Goal: Use online tool/utility: Utilize a website feature to perform a specific function

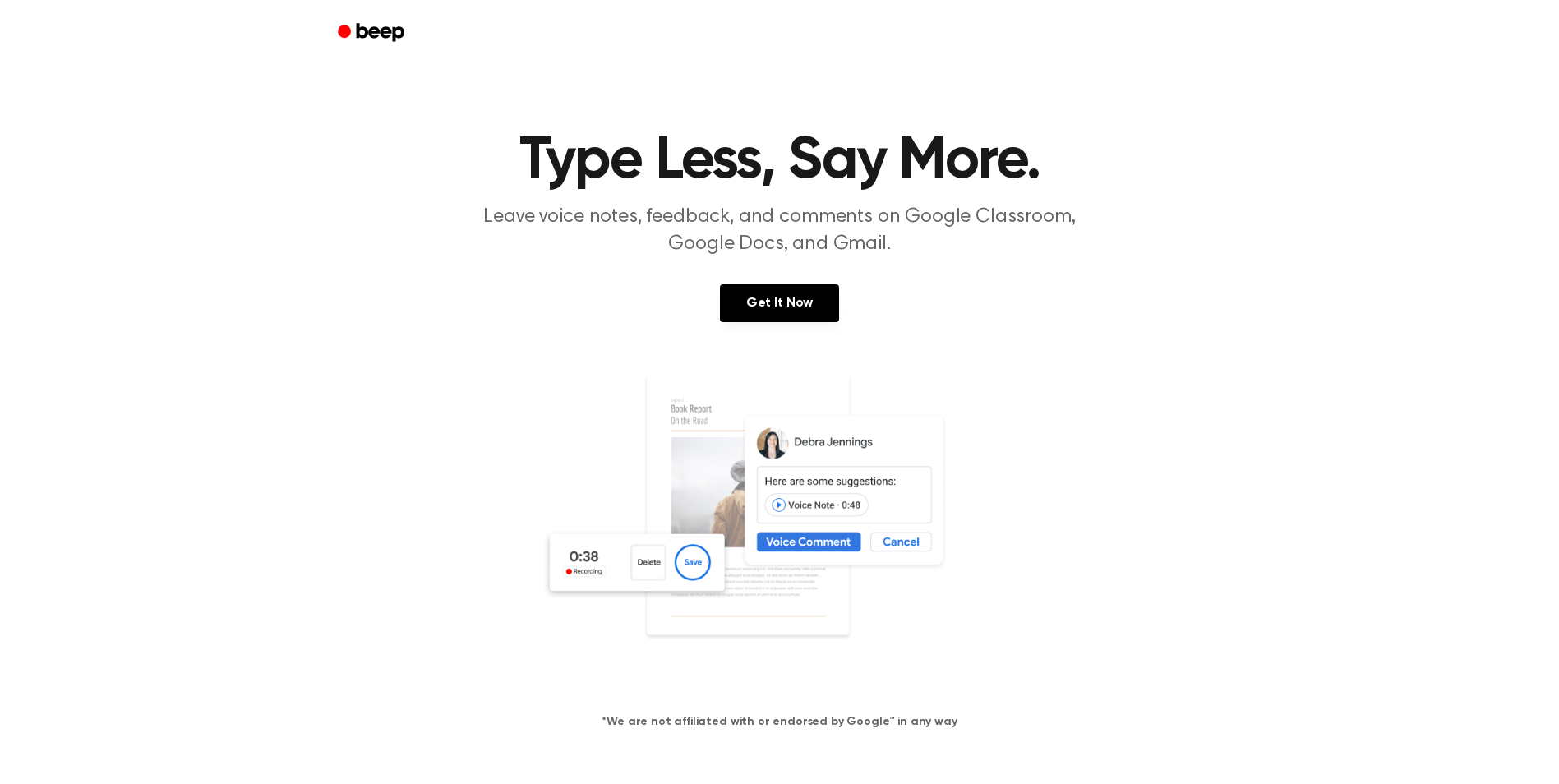
click at [795, 267] on section "Type Less, Say More. Leave voice notes, feedback, and comments on Google Classr…" at bounding box center [779, 443] width 1519 height 625
click at [786, 292] on link "Get It Now" at bounding box center [779, 304] width 119 height 38
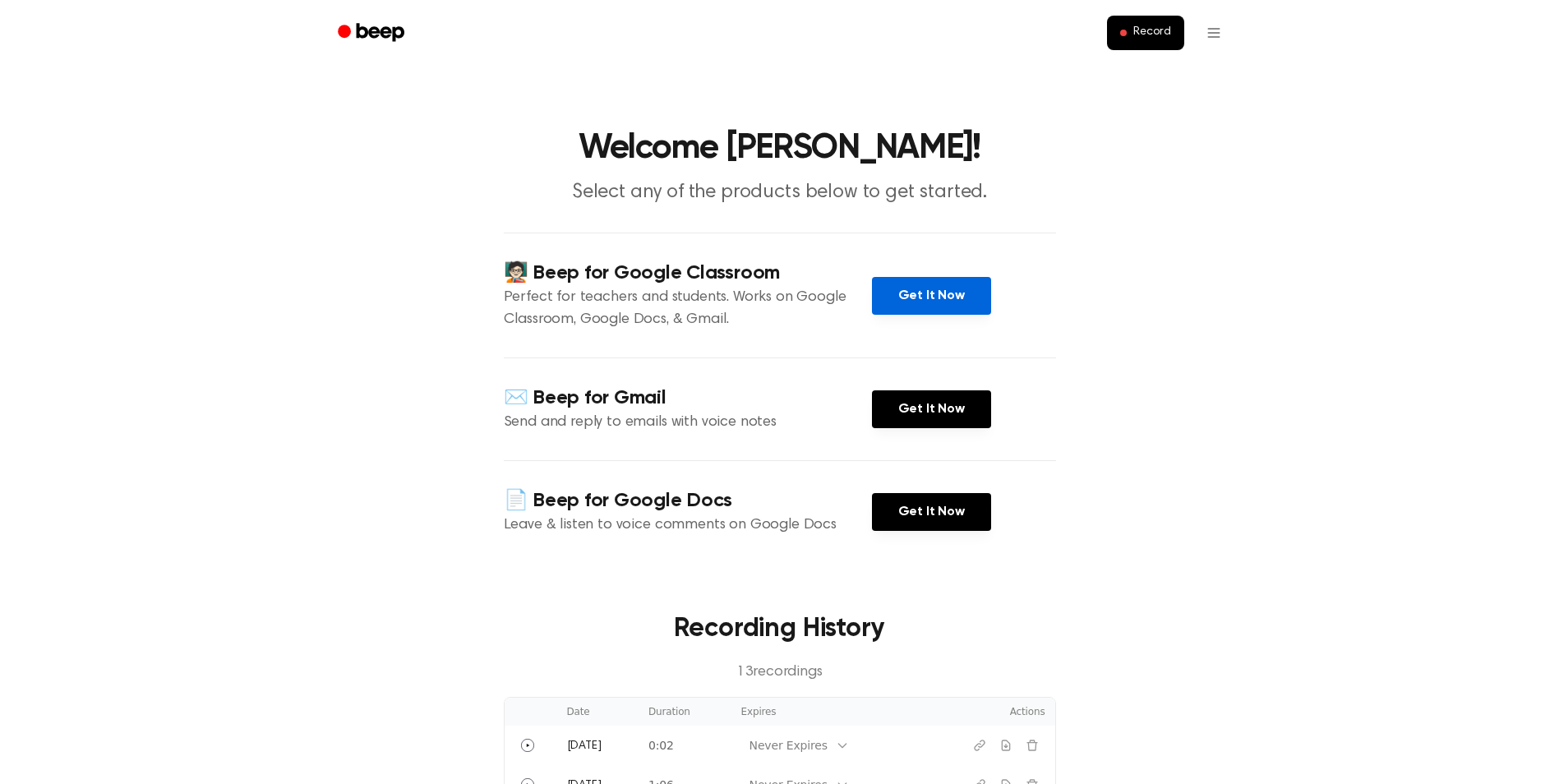
click at [921, 280] on link "Get It Now" at bounding box center [932, 296] width 119 height 38
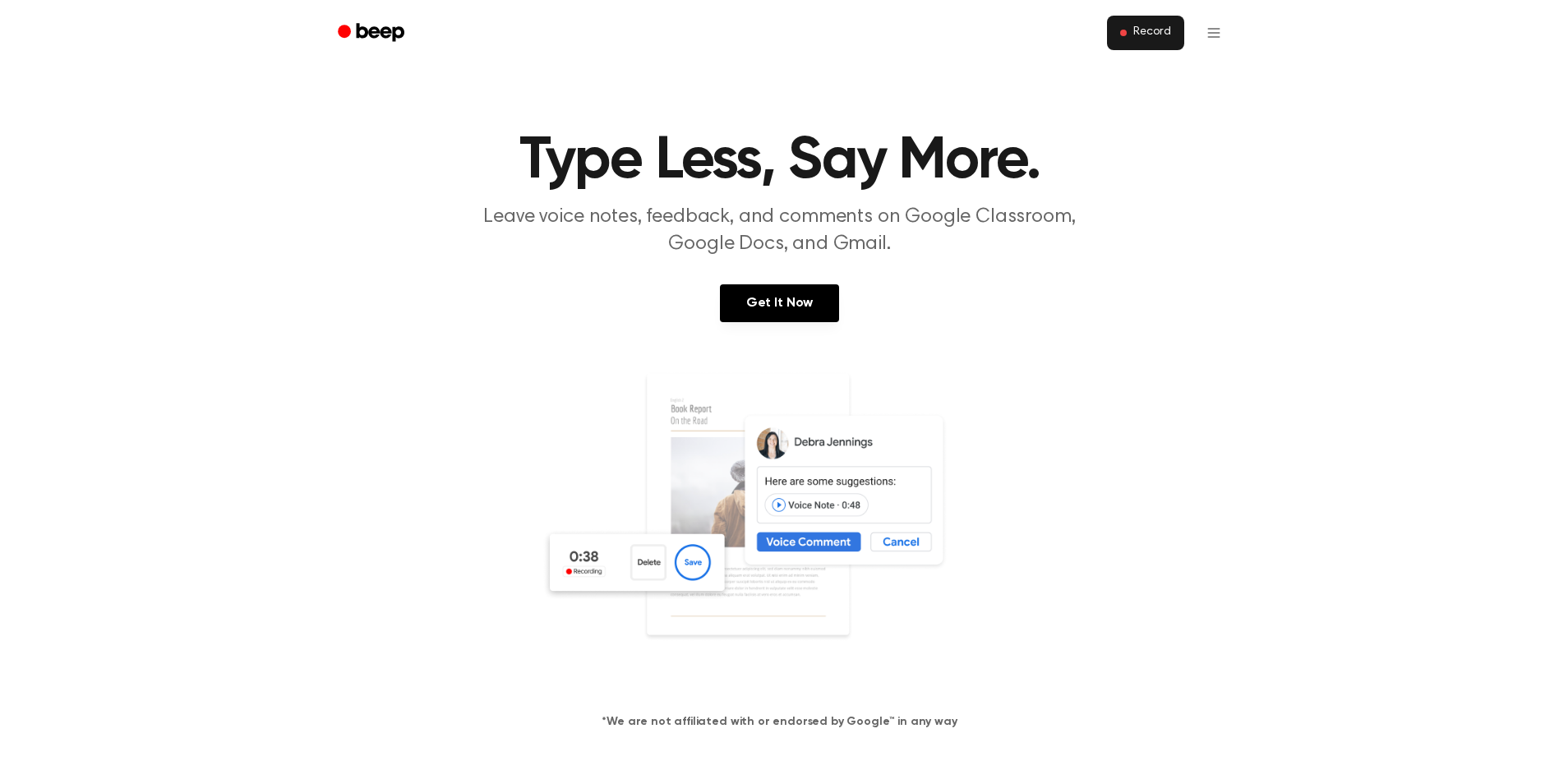
click at [1144, 47] on button "Record" at bounding box center [1145, 33] width 77 height 34
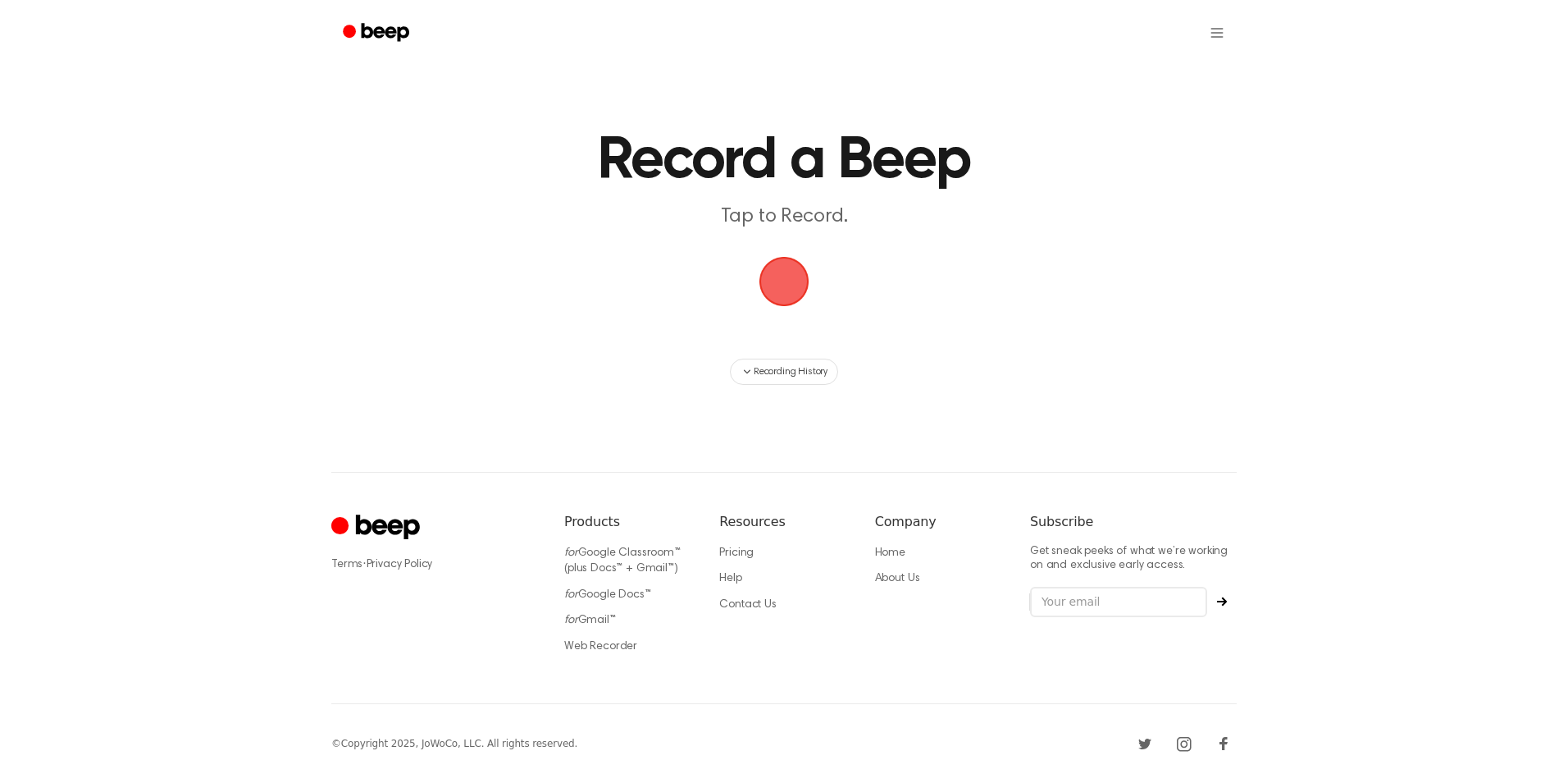
drag, startPoint x: 794, startPoint y: 278, endPoint x: 1155, endPoint y: 109, distance: 398.6
click at [1158, 109] on main "Record a Beep Tap to Record. Recording History" at bounding box center [784, 196] width 1568 height 393
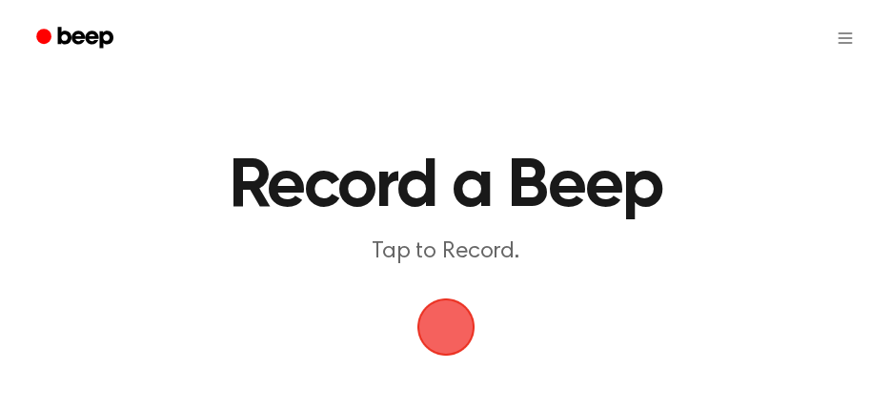
click at [466, 310] on span "button" at bounding box center [445, 326] width 53 height 53
click at [429, 308] on span "button" at bounding box center [445, 327] width 58 height 58
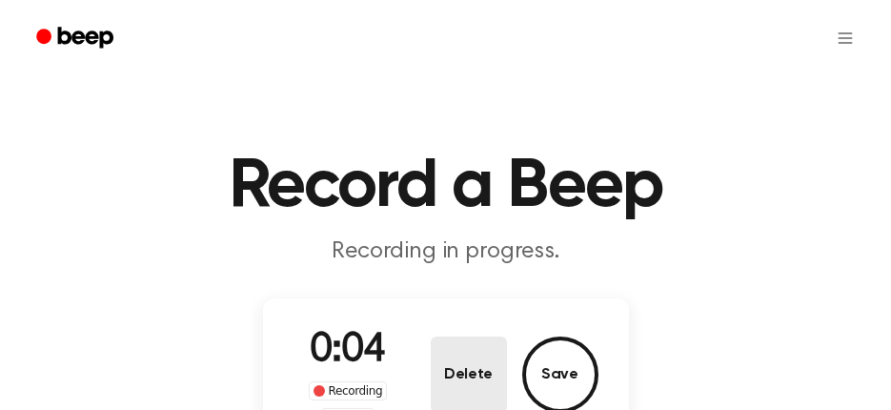
click at [456, 380] on button "Delete" at bounding box center [469, 374] width 76 height 76
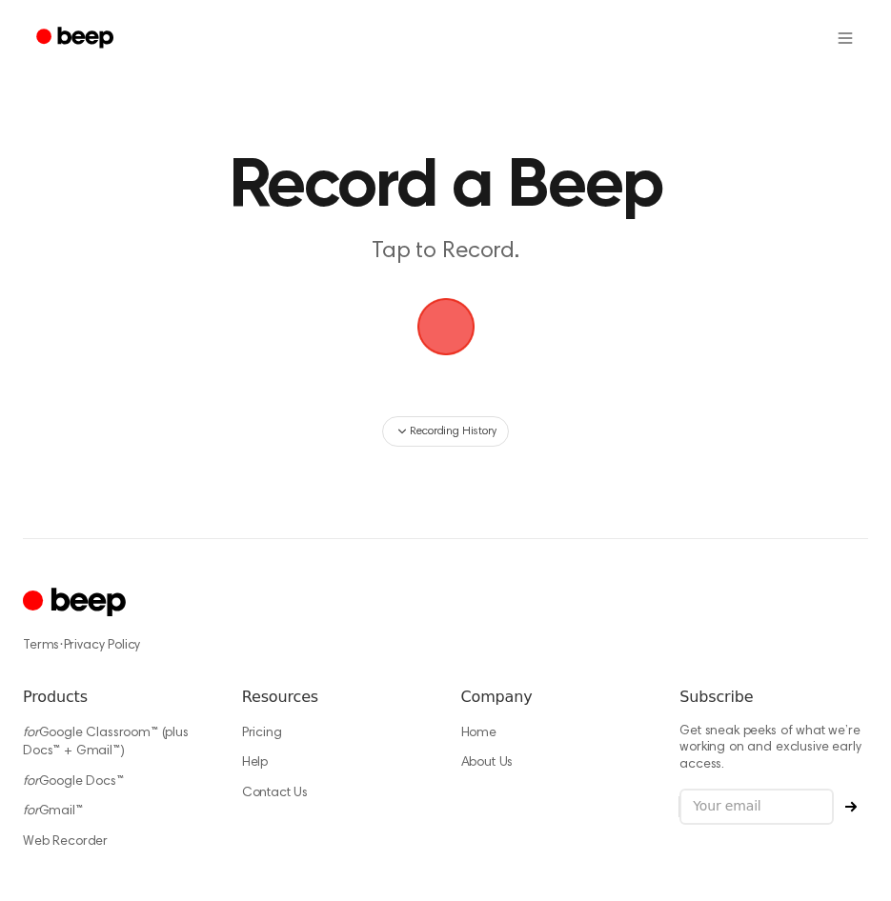
click at [420, 321] on span "button" at bounding box center [445, 326] width 53 height 53
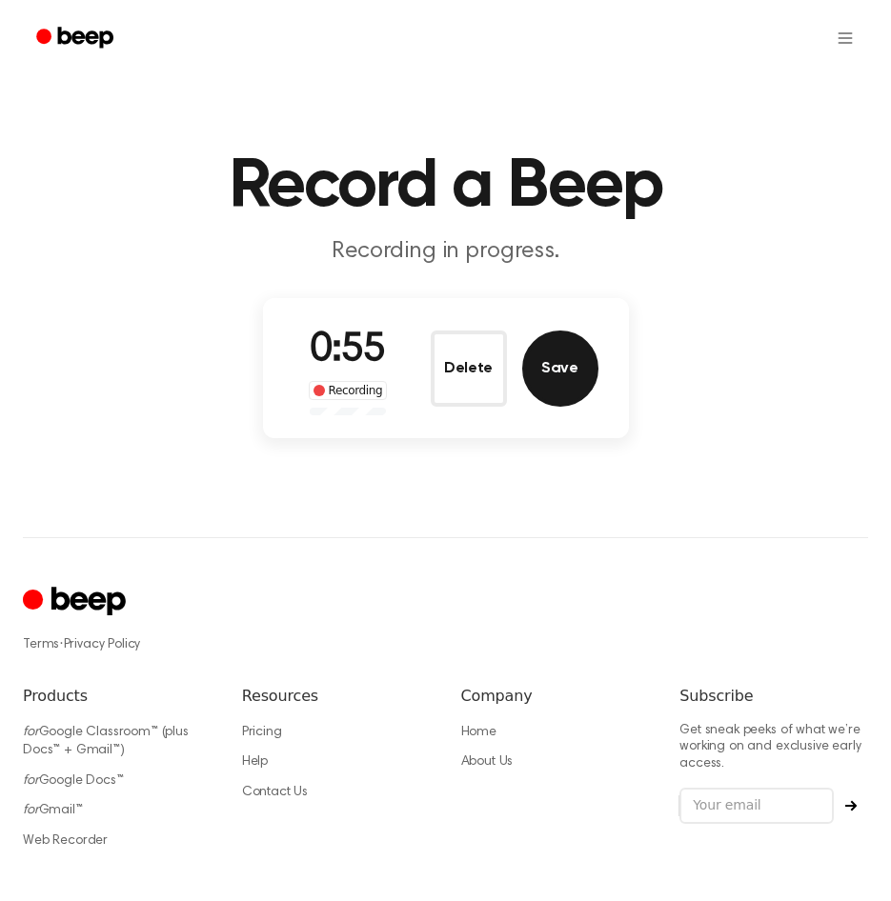
click at [557, 384] on button "Save" at bounding box center [560, 368] width 76 height 76
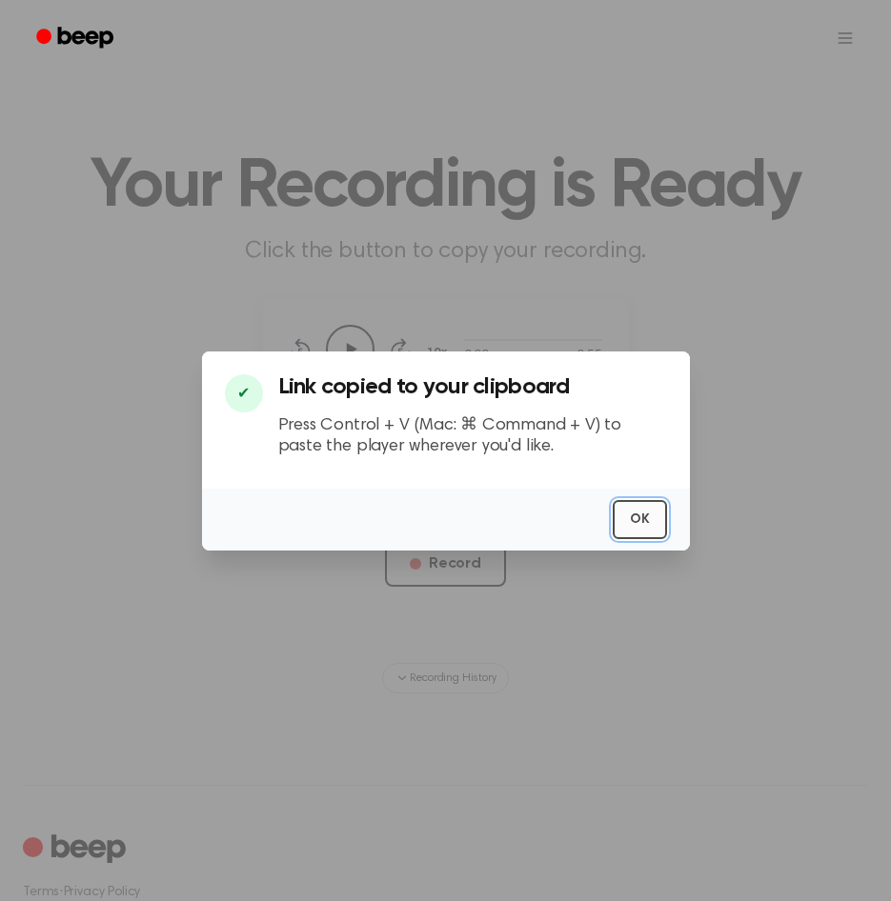
click at [635, 515] on button "OK" at bounding box center [639, 519] width 54 height 39
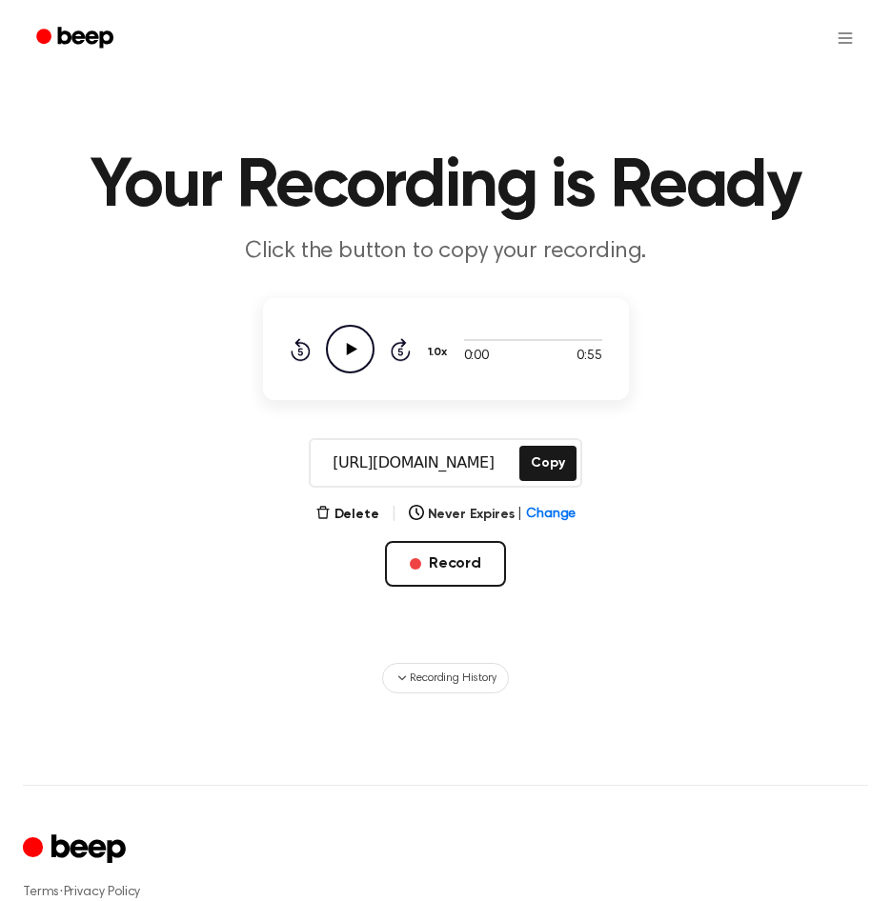
click at [356, 347] on icon "Play Audio" at bounding box center [350, 349] width 49 height 49
click at [356, 347] on icon "Pause Audio" at bounding box center [350, 349] width 49 height 49
drag, startPoint x: 328, startPoint y: 471, endPoint x: 530, endPoint y: 472, distance: 201.9
click at [530, 472] on div "https://beep.audio/57gqtuA Copy" at bounding box center [445, 463] width 272 height 50
click at [418, 545] on button "Record" at bounding box center [445, 564] width 121 height 46
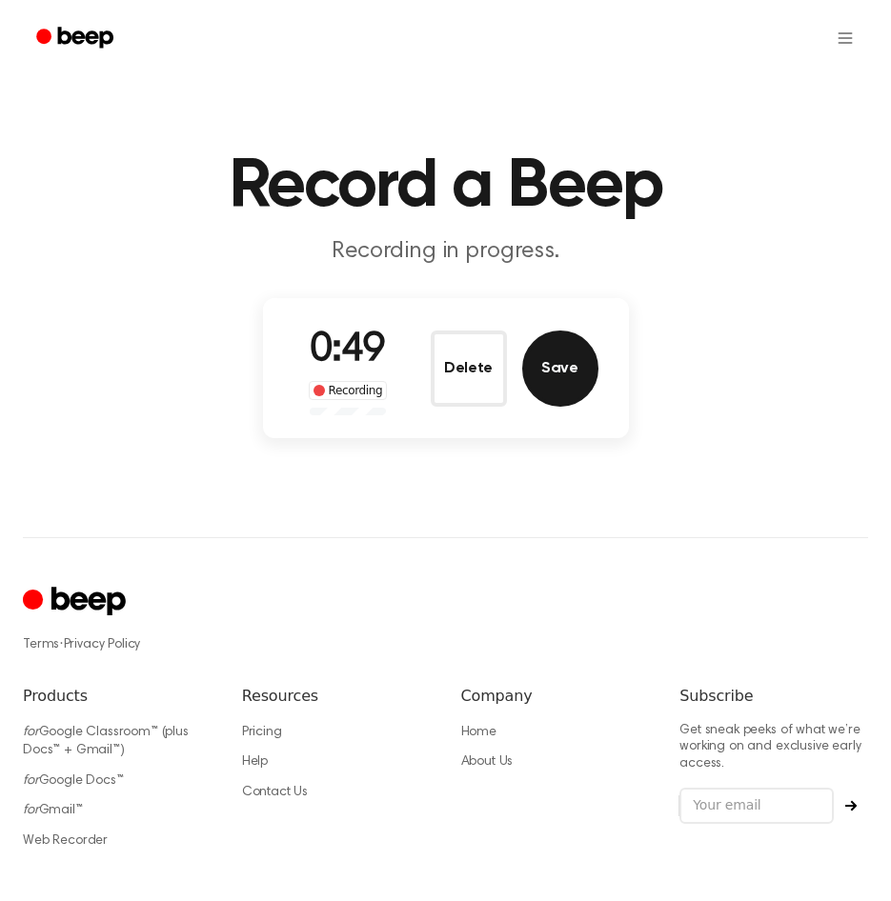
click at [554, 391] on button "Save" at bounding box center [560, 368] width 76 height 76
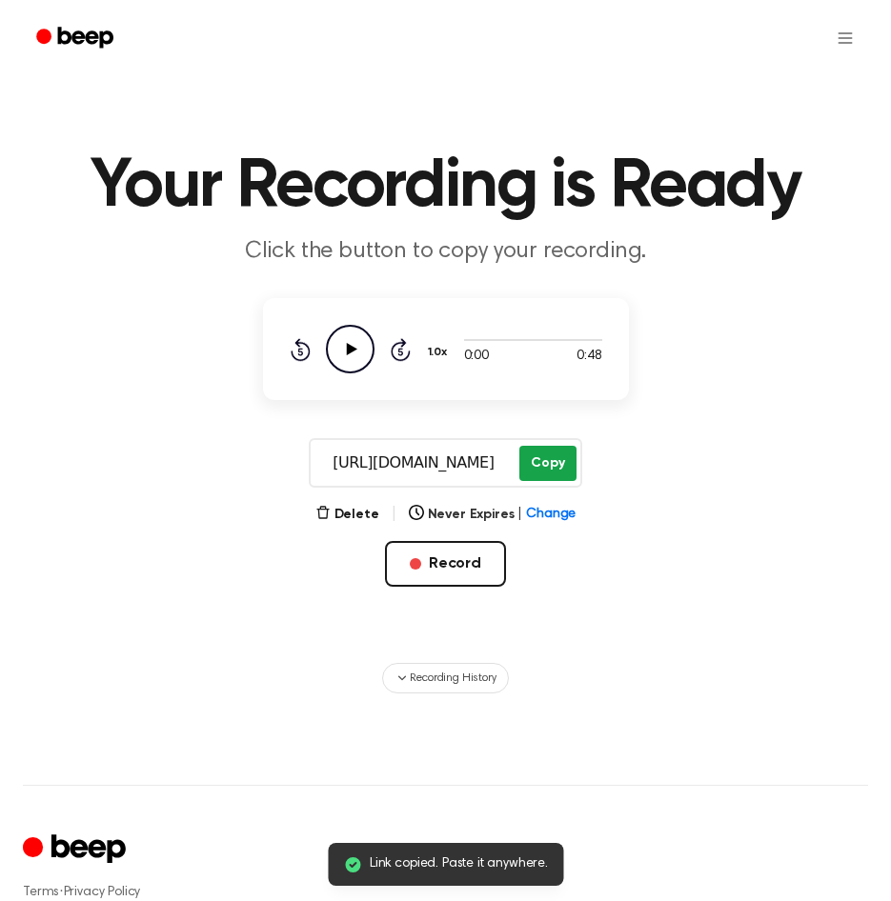
click at [539, 460] on button "Copy" at bounding box center [547, 463] width 56 height 35
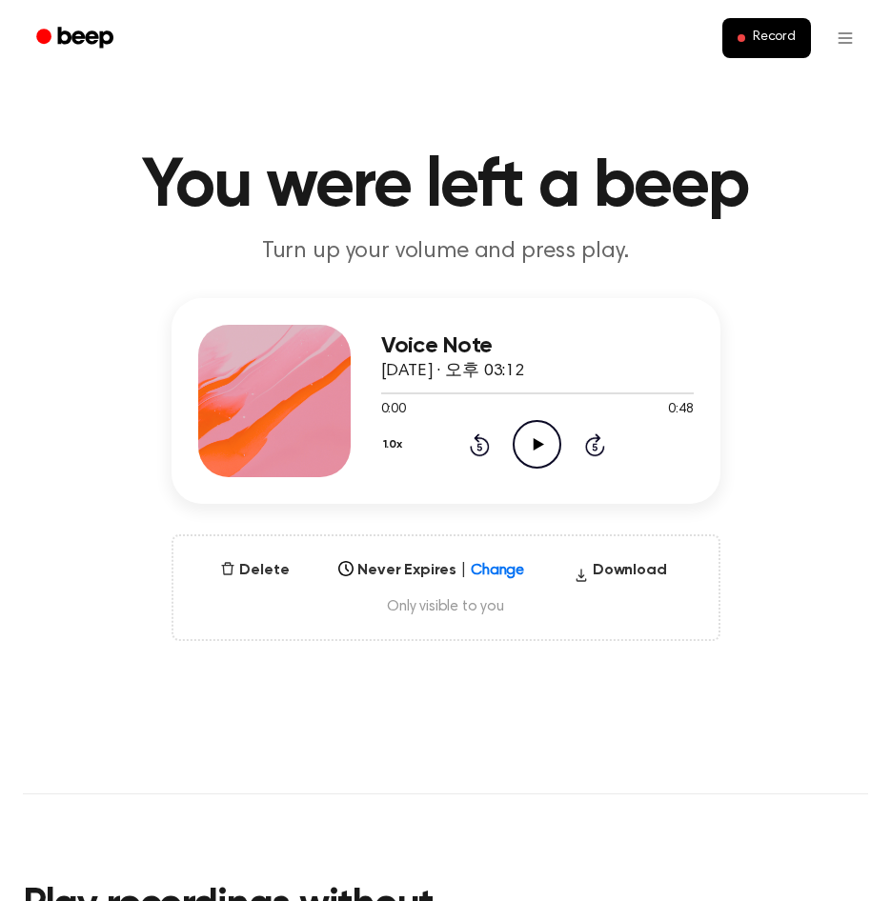
click at [532, 446] on icon "Play Audio" at bounding box center [536, 444] width 49 height 49
click at [540, 435] on icon "Pause Audio" at bounding box center [536, 444] width 49 height 49
